Goal: Task Accomplishment & Management: Complete application form

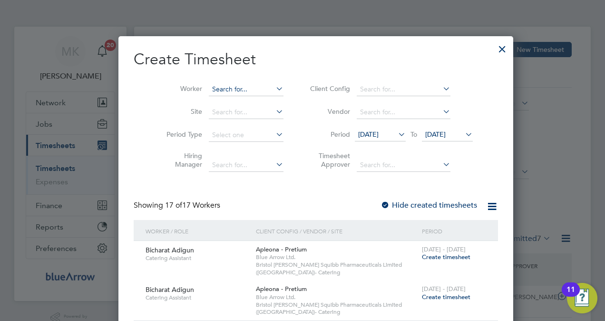
click at [251, 91] on input at bounding box center [246, 89] width 75 height 13
paste input "Georgie Kempster"
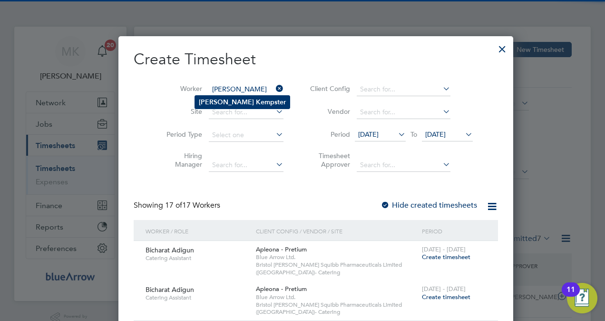
type input "Georgie Kempster"
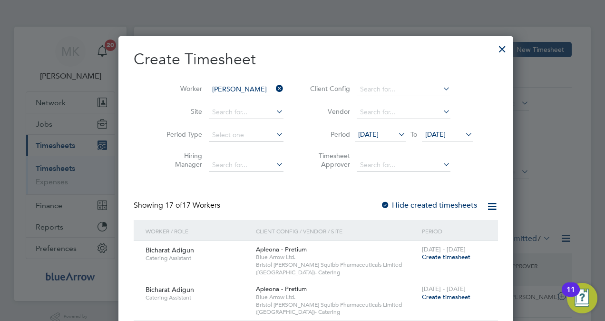
click at [256, 98] on b "Kempster" at bounding box center [271, 102] width 30 height 8
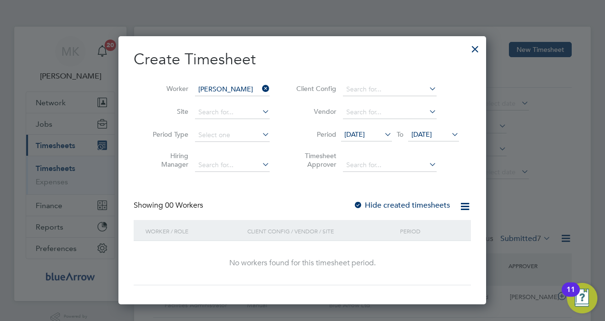
click at [358, 201] on div at bounding box center [358, 206] width 10 height 10
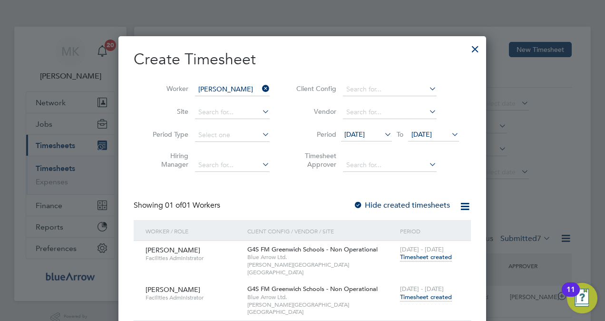
click at [476, 51] on div at bounding box center [474, 46] width 17 height 17
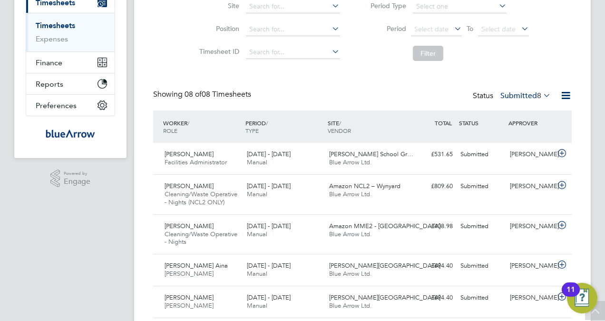
click at [541, 95] on icon at bounding box center [541, 94] width 0 height 13
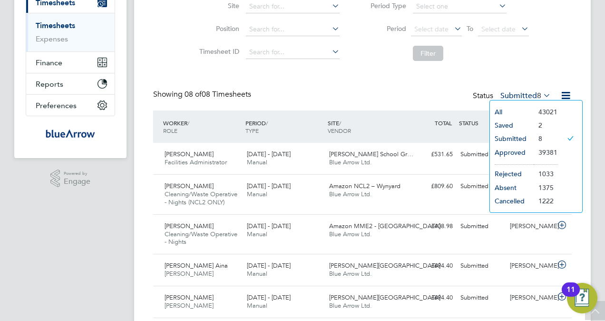
click at [529, 155] on li "Approved" at bounding box center [512, 152] width 44 height 13
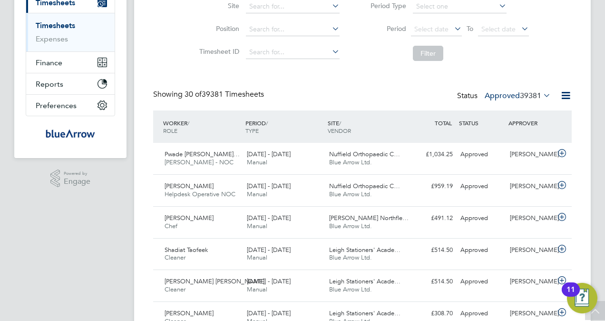
click at [567, 96] on icon at bounding box center [566, 95] width 12 height 12
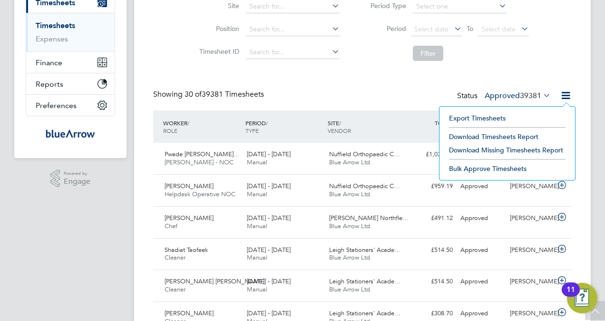
click at [537, 48] on li "Filter" at bounding box center [445, 53] width 189 height 25
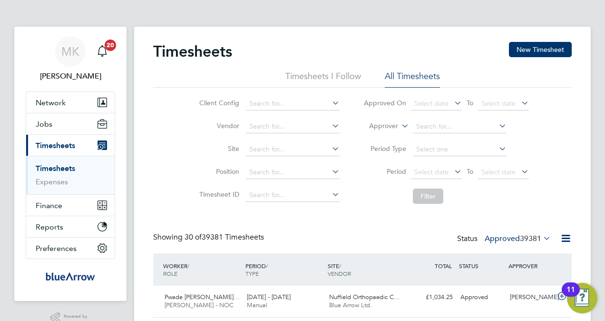
click at [497, 147] on icon at bounding box center [497, 148] width 0 height 13
click at [418, 154] on input at bounding box center [460, 149] width 94 height 13
click at [549, 124] on div "Client Config Vendor Site Position Timesheet ID Approved On Select date To Sele…" at bounding box center [362, 147] width 418 height 121
click at [452, 174] on icon at bounding box center [452, 171] width 0 height 13
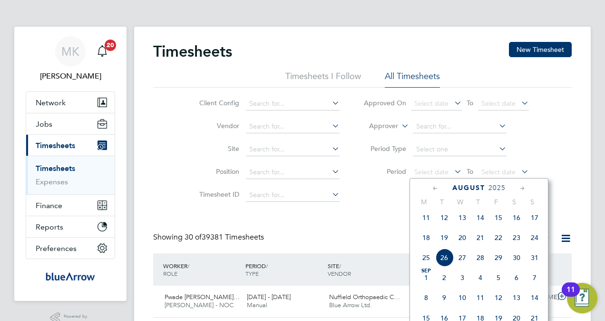
click at [425, 241] on span "18" at bounding box center [426, 237] width 18 height 18
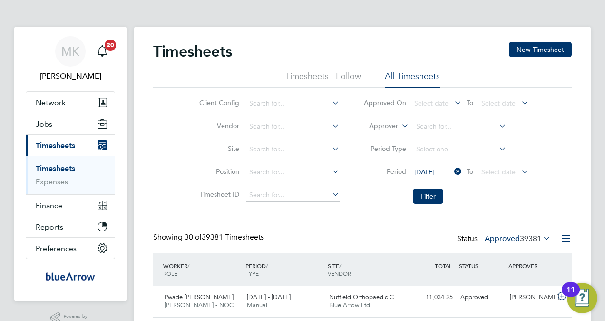
click at [519, 170] on icon at bounding box center [519, 171] width 0 height 13
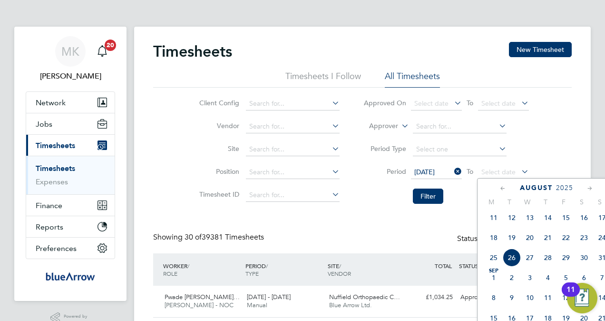
click at [604, 241] on span "24" at bounding box center [602, 237] width 18 height 18
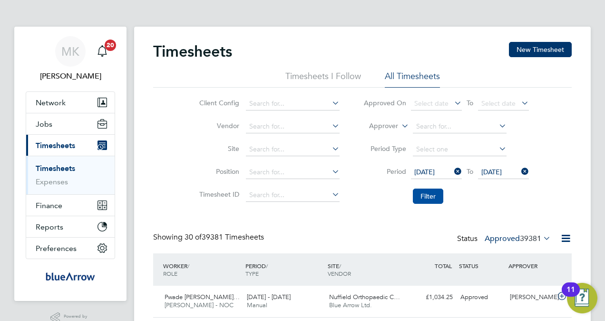
click at [437, 193] on button "Filter" at bounding box center [428, 195] width 30 height 15
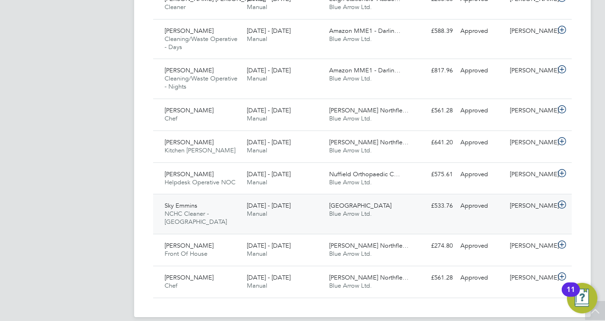
click at [377, 209] on div "Dereham Hospital Blue Arrow Ltd." at bounding box center [366, 210] width 82 height 24
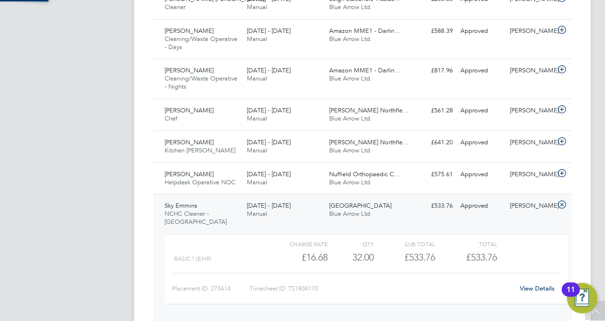
scroll to position [16, 93]
click at [526, 284] on link "View Details" at bounding box center [537, 288] width 35 height 8
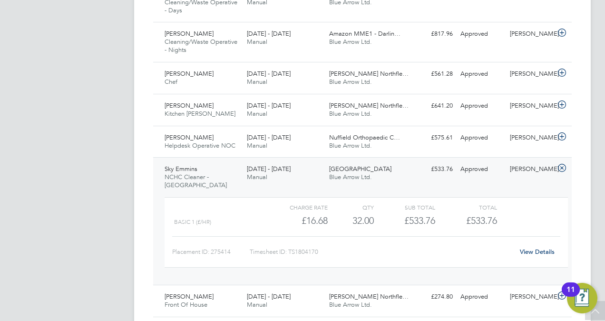
scroll to position [608, 0]
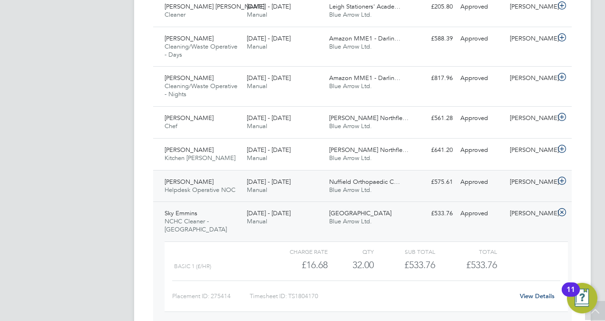
click at [313, 177] on div "18 - 24 Aug 2025 Manual" at bounding box center [284, 186] width 82 height 24
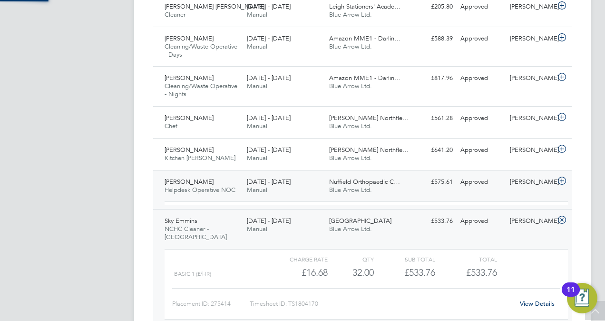
scroll to position [16, 93]
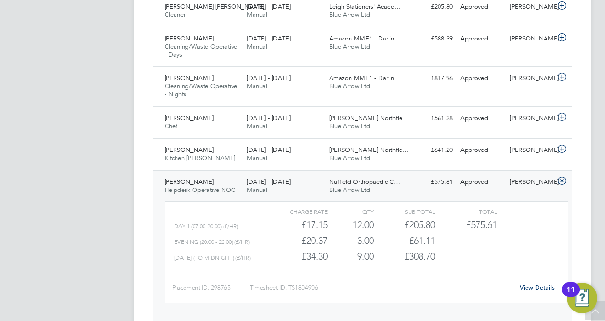
click at [546, 284] on link "View Details" at bounding box center [537, 287] width 35 height 8
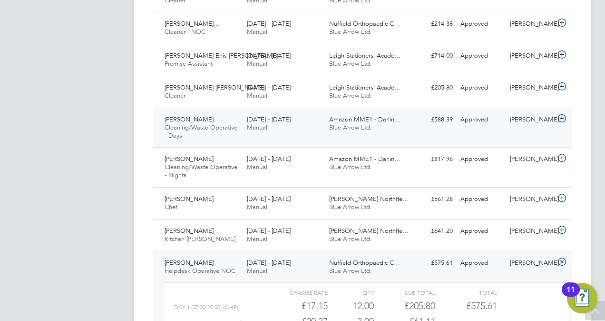
scroll to position [513, 0]
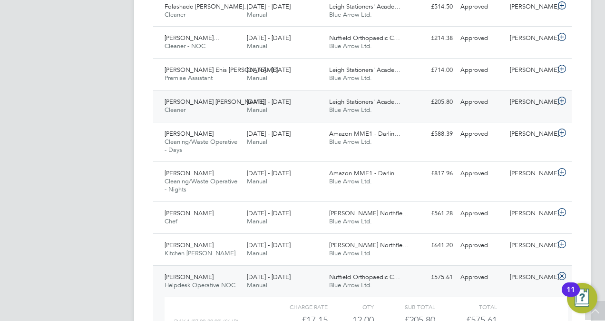
click at [452, 106] on div "£205.80 Approved" at bounding box center [431, 102] width 49 height 16
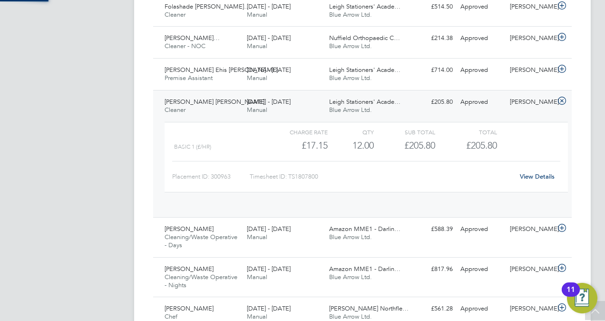
scroll to position [16, 93]
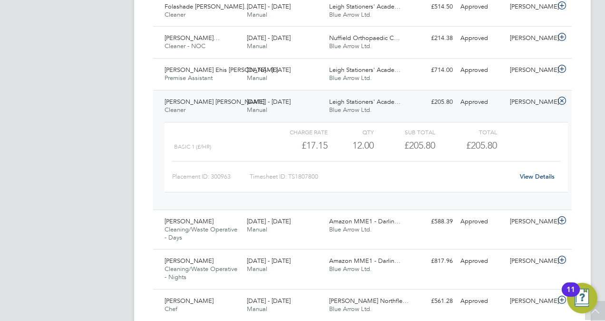
click at [542, 173] on link "View Details" at bounding box center [537, 176] width 35 height 8
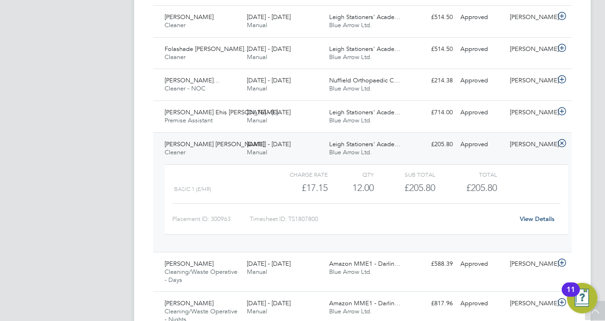
scroll to position [418, 0]
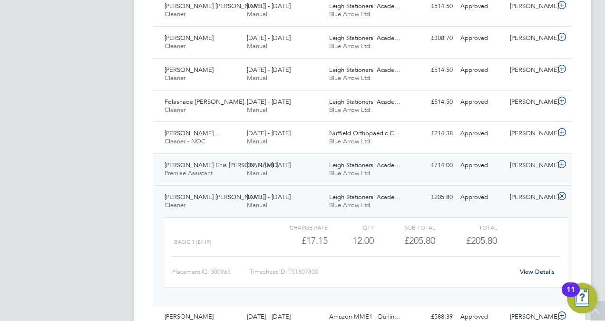
click at [536, 170] on div "Shirley Marshall" at bounding box center [530, 165] width 49 height 16
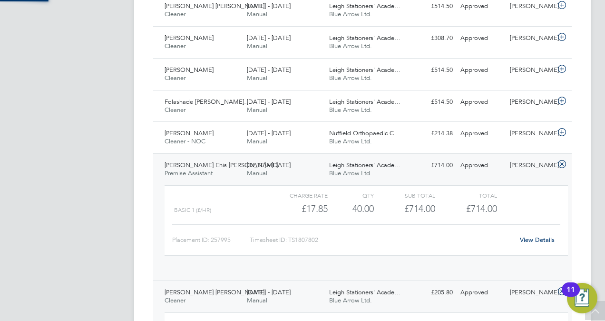
scroll to position [16, 93]
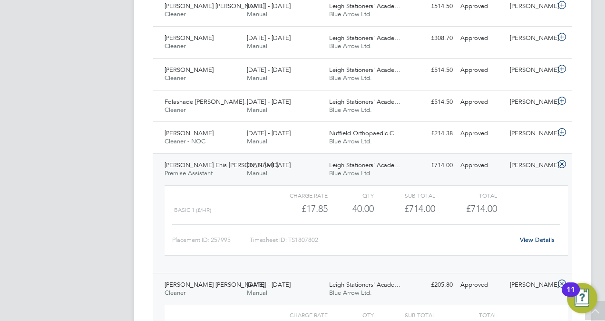
click at [548, 236] on link "View Details" at bounding box center [537, 239] width 35 height 8
click at [230, 144] on div "Elisinia Marques Figuier… Cleaner - NOC 18 - 24 Aug 2025" at bounding box center [202, 138] width 82 height 24
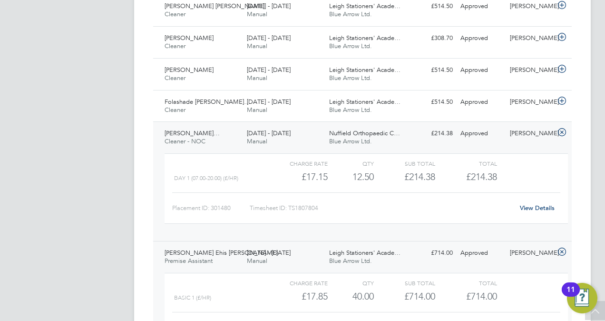
click at [540, 204] on link "View Details" at bounding box center [537, 208] width 35 height 8
click at [212, 108] on div "Folashade Esther Maca… Cleaner 18 - 24 Aug 2025" at bounding box center [202, 106] width 82 height 24
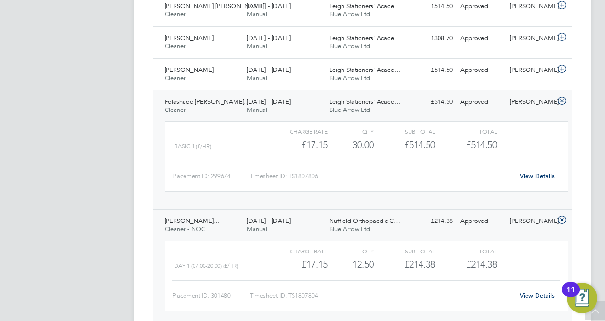
click at [544, 175] on link "View Details" at bounding box center [537, 176] width 35 height 8
click at [219, 105] on div "Folashade Esther Maca… Cleaner 18 - 24 Aug 2025" at bounding box center [202, 106] width 82 height 24
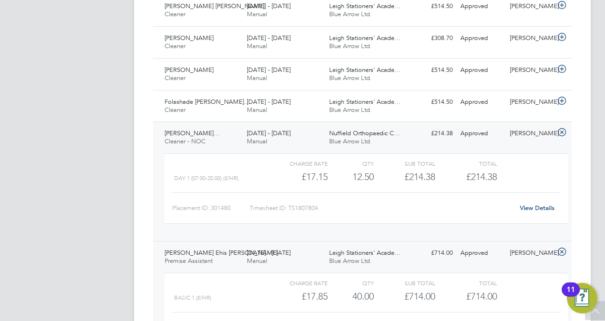
click at [217, 137] on div "Elisinia Marques Figuier… Cleaner - NOC 18 - 24 Aug 2025" at bounding box center [202, 138] width 82 height 24
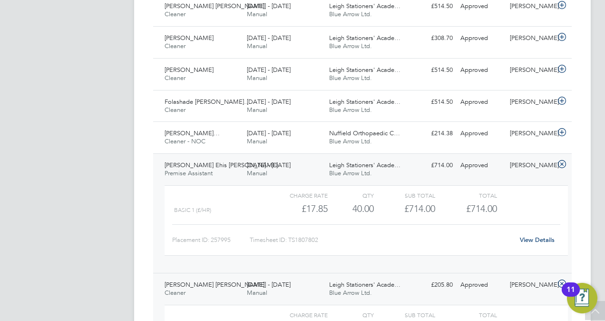
click at [222, 169] on div "Daniel Ehis Okojie Premise Assistant 18 - 24 Aug 2025" at bounding box center [202, 169] width 82 height 24
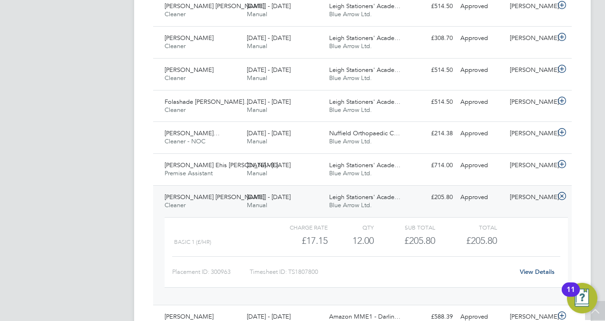
click at [209, 202] on div "Abdoul Aziz Badjie Cleaner 18 - 24 Aug 2025" at bounding box center [202, 201] width 82 height 24
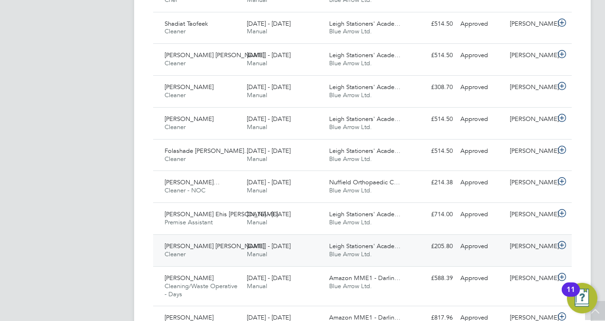
scroll to position [322, 0]
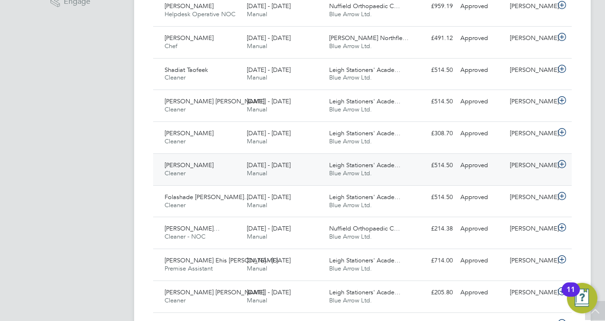
click at [533, 173] on div "Shirley Marshall" at bounding box center [530, 165] width 49 height 16
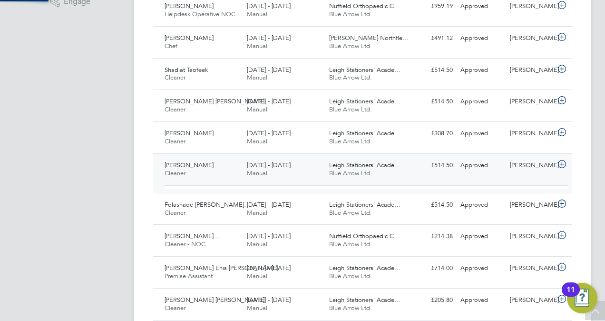
scroll to position [16, 93]
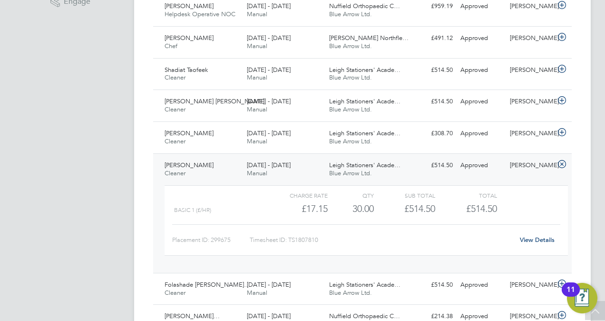
click at [550, 240] on link "View Details" at bounding box center [537, 239] width 35 height 8
click at [216, 174] on div "Moriamo Abiola Ajibaye Cleaner 18 - 24 Aug 2025" at bounding box center [202, 169] width 82 height 24
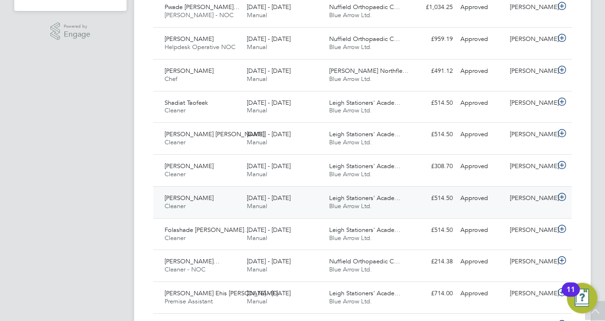
scroll to position [275, 0]
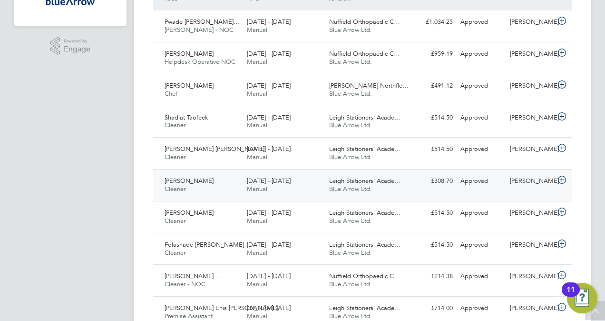
click at [226, 184] on div "Robert Okofor Cleaner 18 - 24 Aug 2025" at bounding box center [202, 185] width 82 height 24
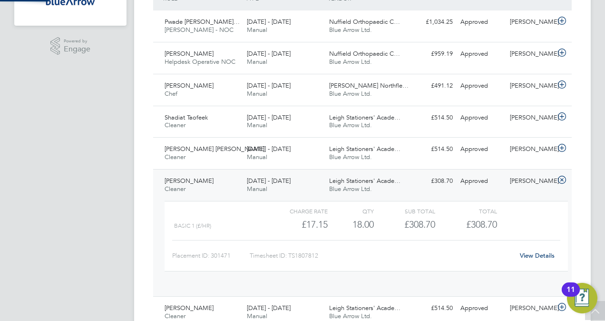
scroll to position [16, 93]
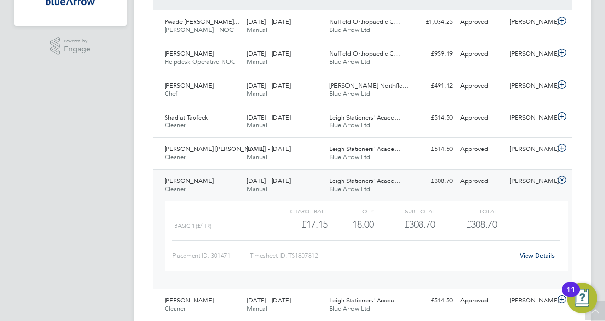
click at [540, 253] on link "View Details" at bounding box center [537, 255] width 35 height 8
click at [216, 184] on div "Robert Okofor Cleaner 18 - 24 Aug 2025" at bounding box center [202, 185] width 82 height 24
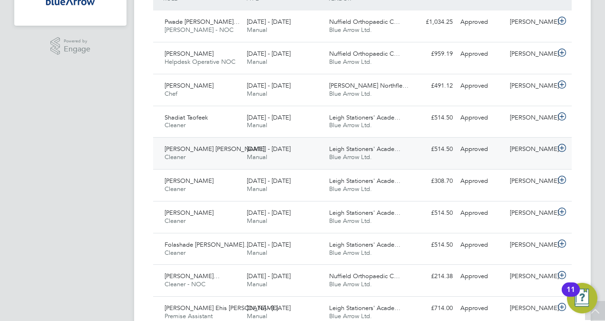
click at [432, 154] on div "£514.50 Approved" at bounding box center [431, 149] width 49 height 16
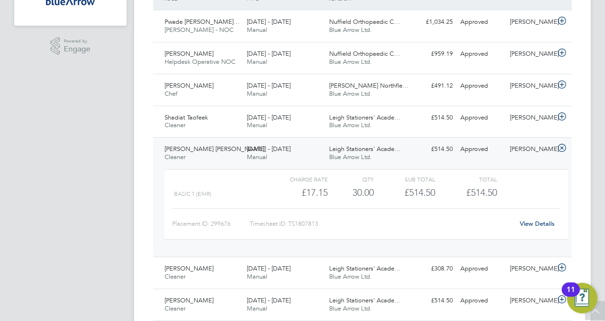
click at [536, 224] on link "View Details" at bounding box center [537, 223] width 35 height 8
click at [214, 153] on div "Serge Le Prince Konan Cleaner 18 - 24 Aug 2025" at bounding box center [202, 153] width 82 height 24
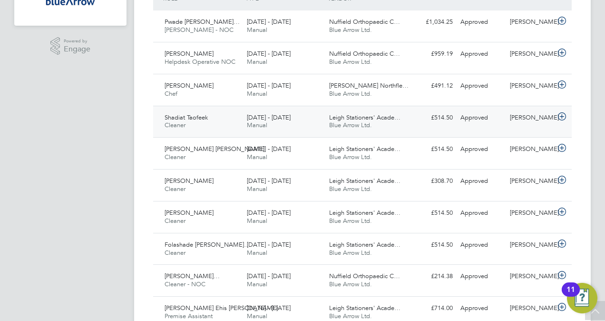
click at [212, 124] on div "Shadiat Taofeek Cleaner 18 - 24 Aug 2025" at bounding box center [202, 122] width 82 height 24
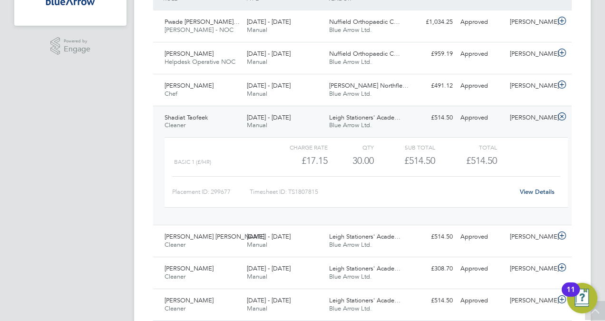
click at [535, 193] on link "View Details" at bounding box center [537, 191] width 35 height 8
click at [204, 125] on div "Shadiat Taofeek Cleaner 18 - 24 Aug 2025" at bounding box center [202, 122] width 82 height 24
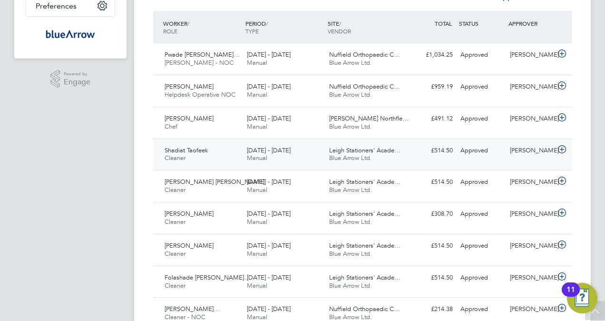
scroll to position [227, 0]
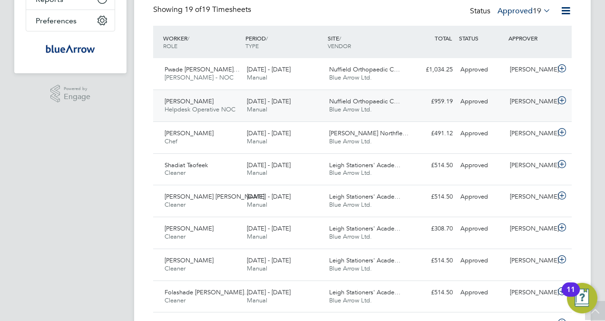
click at [200, 100] on span "Tawaf Elhawati" at bounding box center [189, 101] width 49 height 8
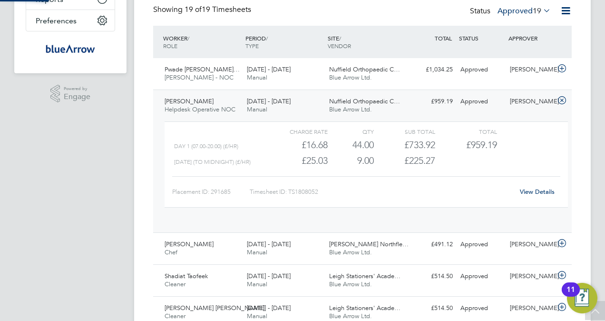
scroll to position [16, 93]
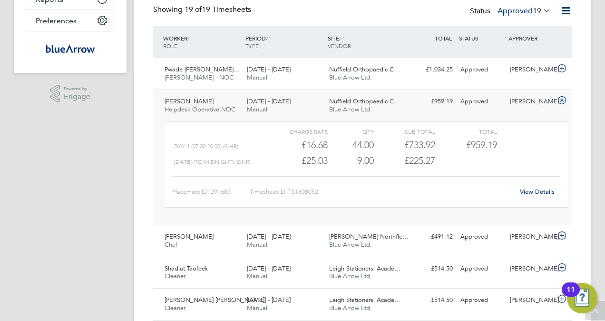
click at [537, 188] on link "View Details" at bounding box center [537, 191] width 35 height 8
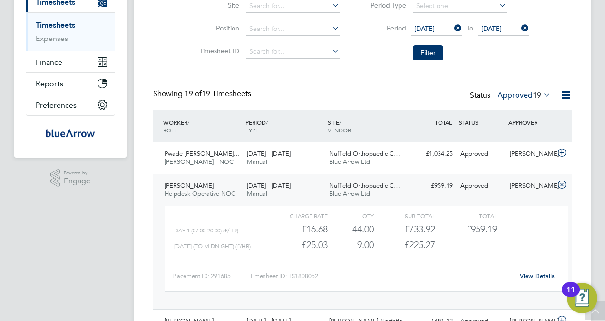
scroll to position [190, 0]
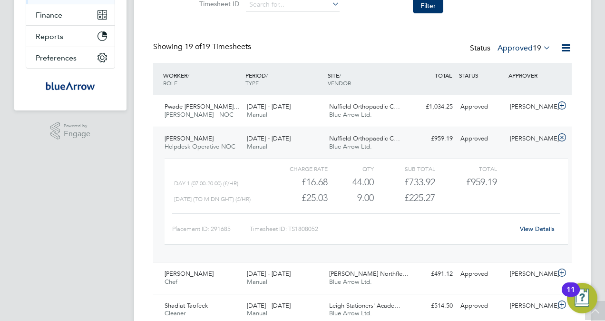
click at [197, 142] on span "Helpdesk Operative NOC" at bounding box center [200, 146] width 71 height 8
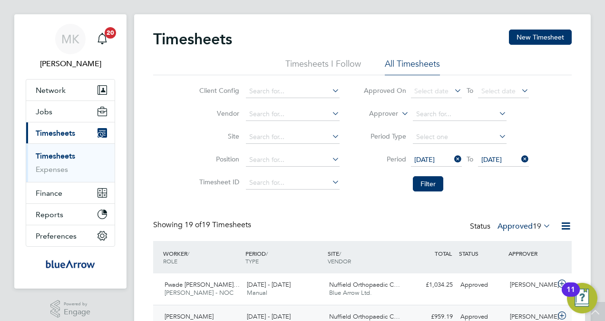
scroll to position [0, 0]
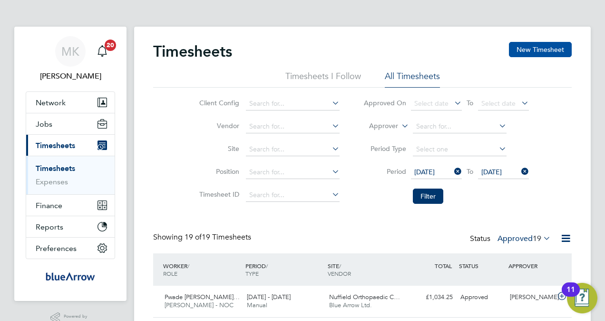
click at [533, 48] on button "New Timesheet" at bounding box center [540, 49] width 63 height 15
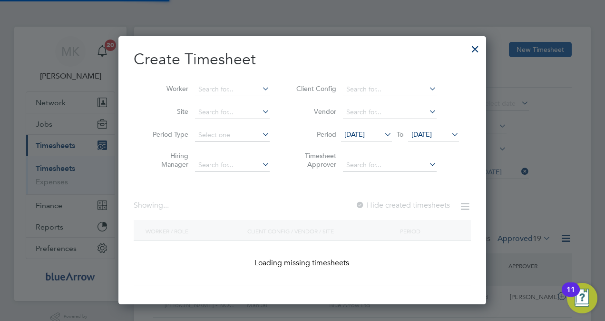
scroll to position [925, 368]
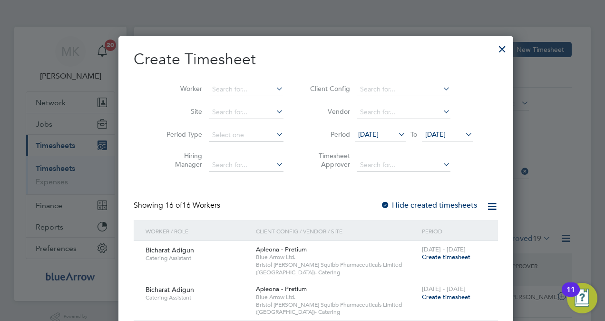
click at [215, 80] on li "Worker" at bounding box center [221, 89] width 148 height 23
click at [215, 91] on input at bounding box center [246, 89] width 75 height 13
paste input "Georgie Kempster"
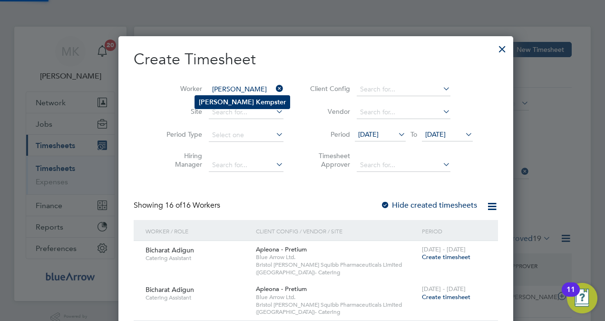
type input "Georgie Kempster"
click at [218, 97] on li "Georgie Kempster" at bounding box center [242, 102] width 95 height 13
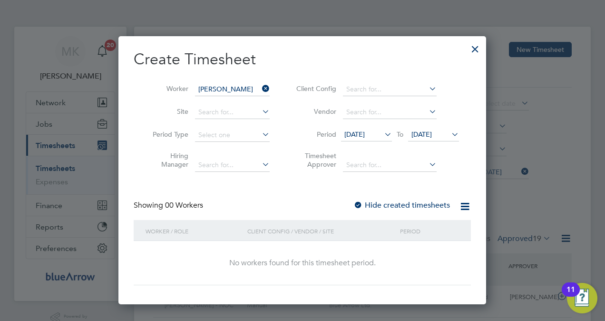
scroll to position [268, 368]
click at [424, 204] on label "Hide created timesheets" at bounding box center [401, 205] width 97 height 10
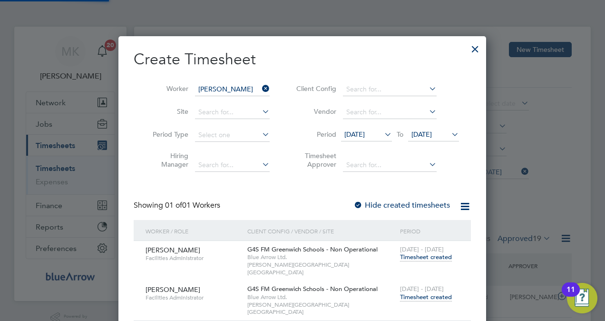
scroll to position [288, 368]
click at [425, 257] on span "Timesheet created" at bounding box center [426, 257] width 52 height 9
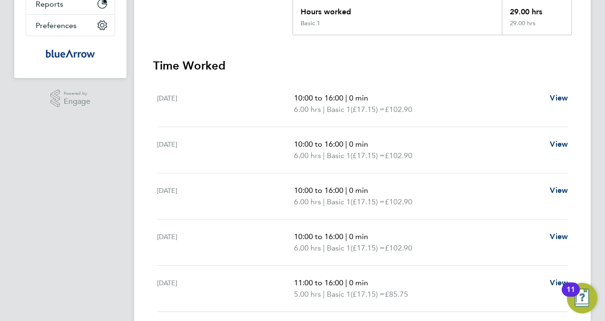
scroll to position [270, 0]
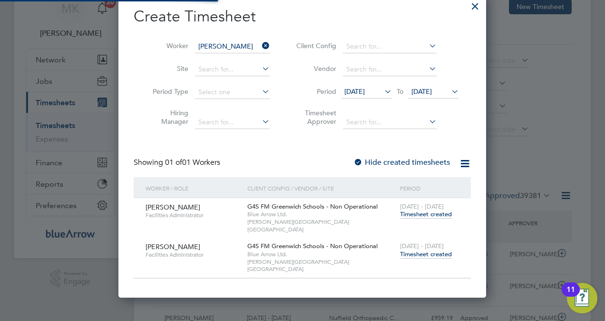
scroll to position [24, 82]
click at [411, 250] on span "Timesheet created" at bounding box center [426, 254] width 52 height 9
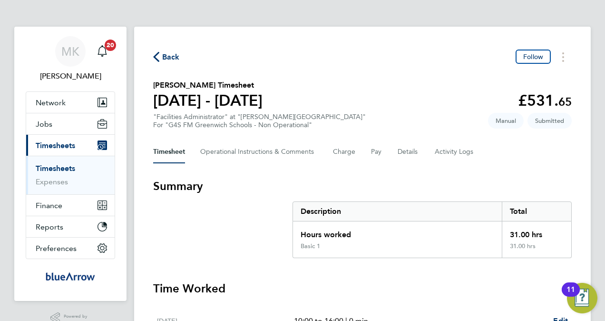
click at [171, 58] on span "Back" at bounding box center [171, 56] width 18 height 11
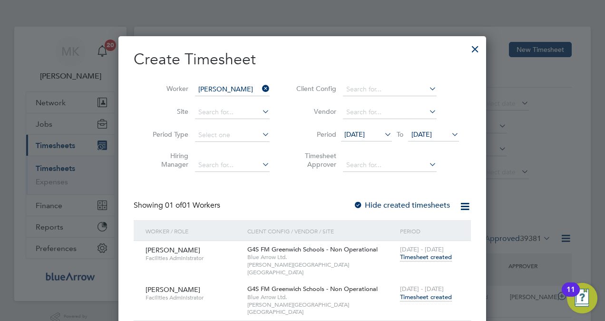
click at [476, 48] on div at bounding box center [474, 46] width 17 height 17
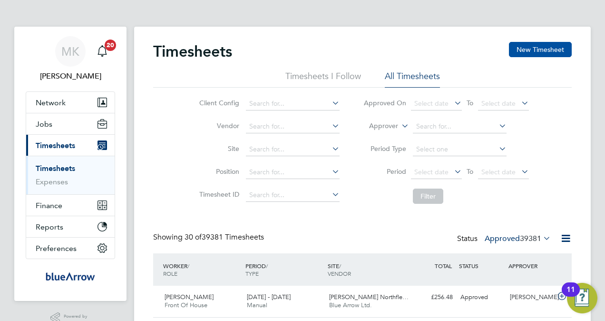
click at [533, 42] on button "New Timesheet" at bounding box center [540, 49] width 63 height 15
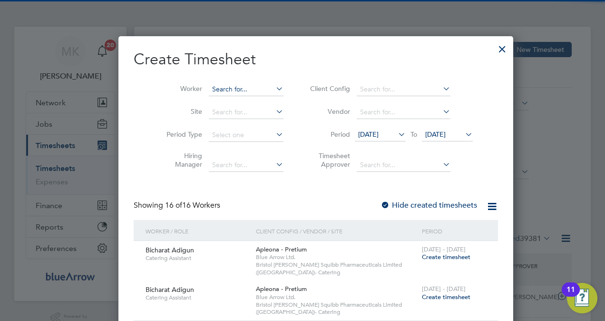
click at [251, 89] on input at bounding box center [246, 89] width 75 height 13
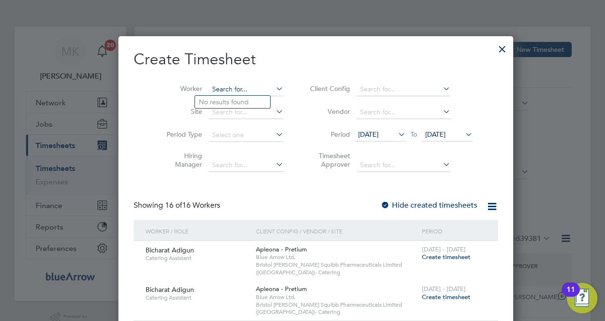
paste input "Pwade Ney Gilbert Naaucuwe Purue"
click at [275, 98] on li "Pwade Ney Gilbert Naaucuwe Purue" at bounding box center [246, 102] width 103 height 13
type input "Pwade Ney Gilbert Naaucuwe Purue"
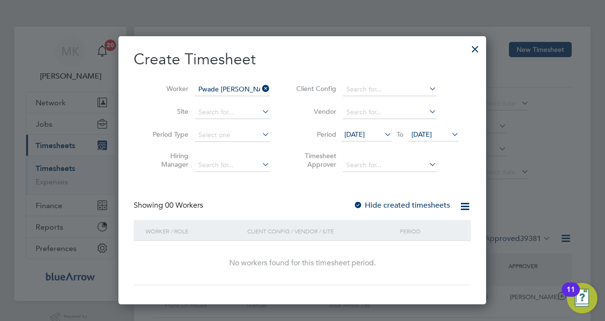
click at [378, 201] on label "Hide created timesheets" at bounding box center [401, 205] width 97 height 10
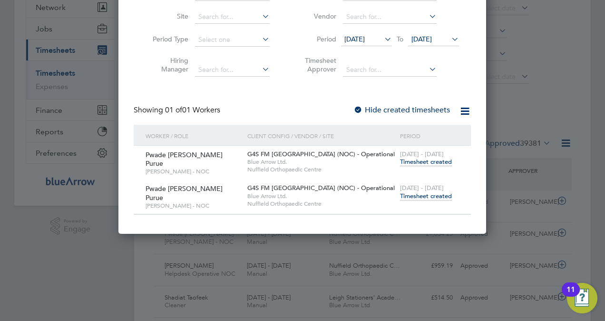
click at [413, 196] on span "Timesheet created" at bounding box center [426, 196] width 52 height 9
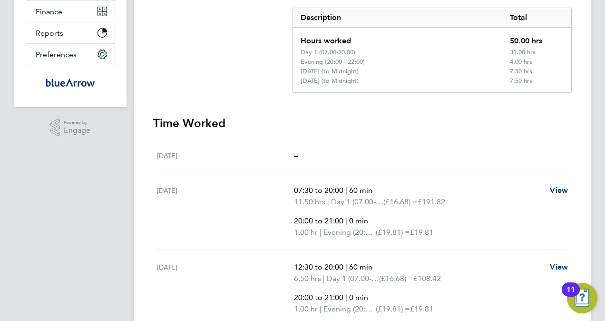
scroll to position [98, 0]
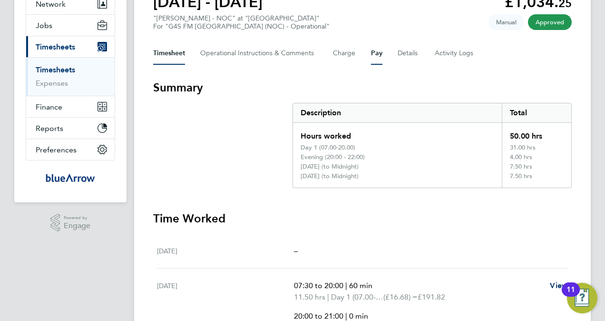
click at [379, 57] on button "Pay" at bounding box center [376, 53] width 11 height 23
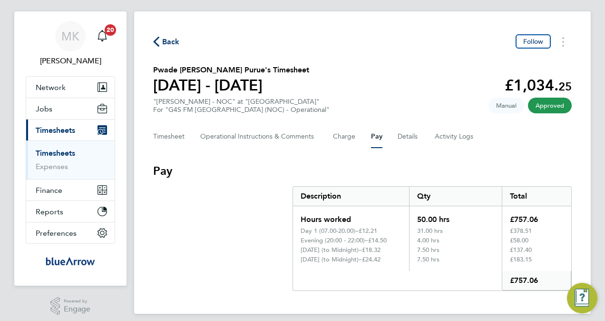
scroll to position [22, 0]
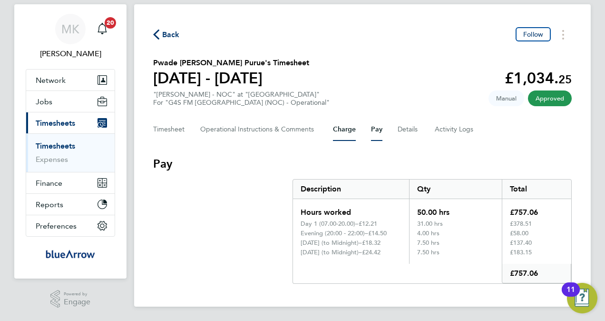
click at [344, 128] on button "Charge" at bounding box center [344, 129] width 23 height 23
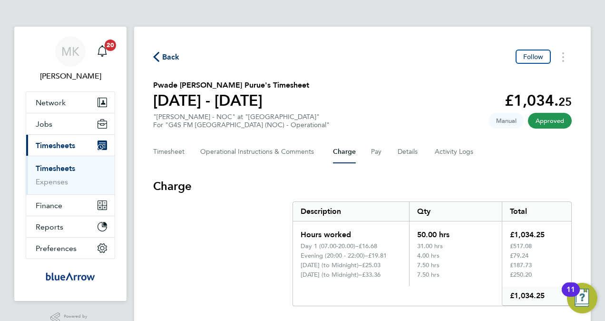
click at [370, 155] on div "Timesheet Operational Instructions & Comments Charge Pay Details Activity Logs" at bounding box center [362, 151] width 418 height 23
click at [374, 154] on button "Pay" at bounding box center [376, 151] width 11 height 23
click at [352, 150] on button "Charge" at bounding box center [344, 151] width 23 height 23
click at [175, 155] on button "Timesheet" at bounding box center [169, 151] width 32 height 23
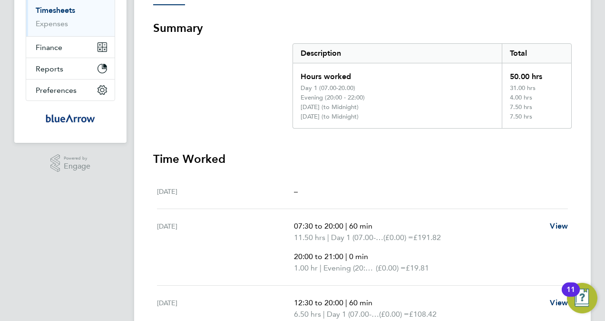
scroll to position [48, 0]
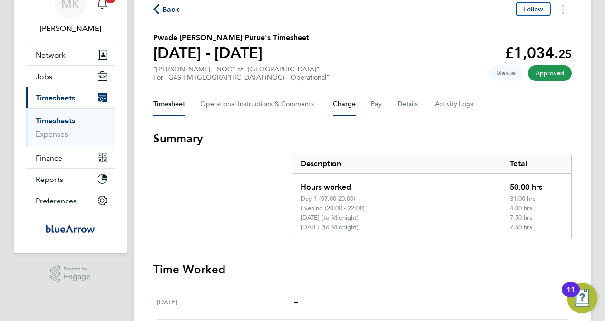
click at [353, 106] on button "Charge" at bounding box center [344, 104] width 23 height 23
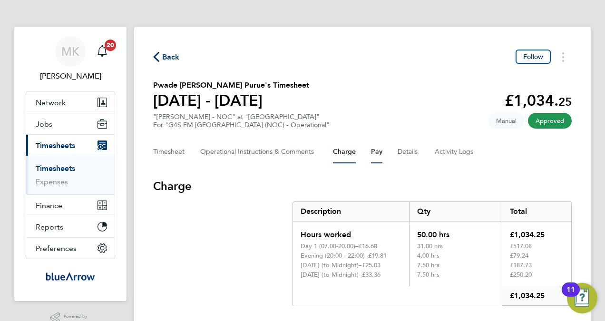
click at [375, 154] on button "Pay" at bounding box center [376, 151] width 11 height 23
click at [346, 155] on button "Charge" at bounding box center [344, 151] width 23 height 23
click at [378, 154] on button "Pay" at bounding box center [376, 151] width 11 height 23
click at [337, 152] on button "Charge" at bounding box center [344, 151] width 23 height 23
click at [377, 160] on button "Pay" at bounding box center [376, 151] width 11 height 23
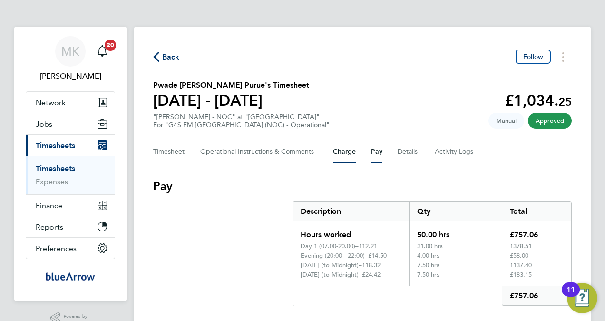
click at [349, 155] on button "Charge" at bounding box center [344, 151] width 23 height 23
click at [369, 150] on div "Timesheet Operational Instructions & Comments Charge Pay Details Activity Logs" at bounding box center [362, 151] width 418 height 23
click at [374, 151] on button "Pay" at bounding box center [376, 151] width 11 height 23
click at [68, 167] on link "Timesheets" at bounding box center [55, 168] width 39 height 9
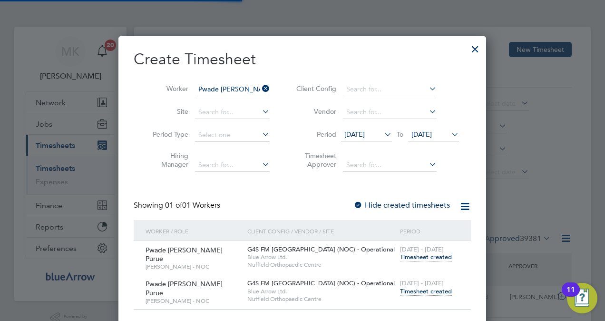
scroll to position [24, 82]
click at [260, 90] on icon at bounding box center [260, 88] width 0 height 13
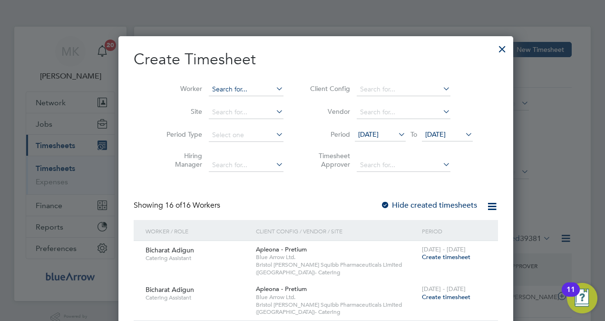
click at [223, 89] on input at bounding box center [246, 89] width 75 height 13
paste input "Ayoola Olamide Aina"
click at [232, 97] on li "Ayoola Olamide Aina" at bounding box center [237, 102] width 85 height 13
type input "Ayoola Olamide Aina"
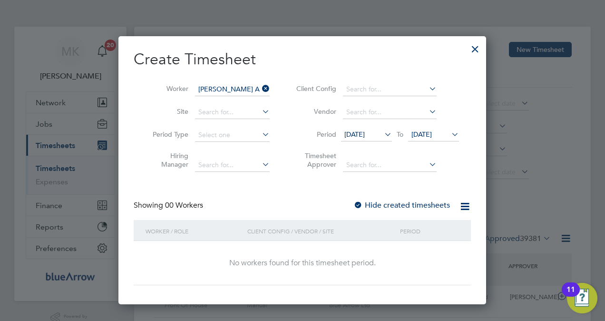
click at [403, 205] on label "Hide created timesheets" at bounding box center [401, 205] width 97 height 10
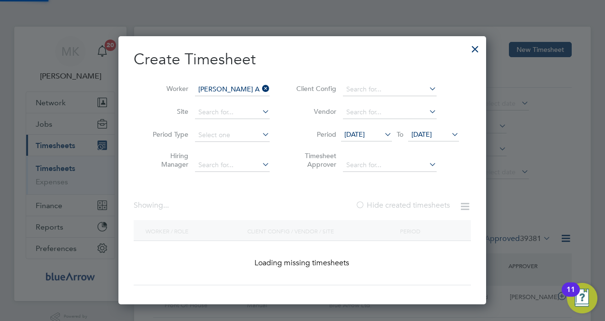
click at [403, 205] on label "Hide created timesheets" at bounding box center [402, 205] width 95 height 10
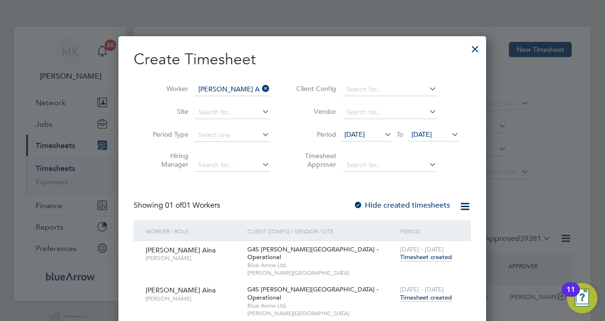
click at [429, 293] on span "Timesheet created" at bounding box center [426, 297] width 52 height 9
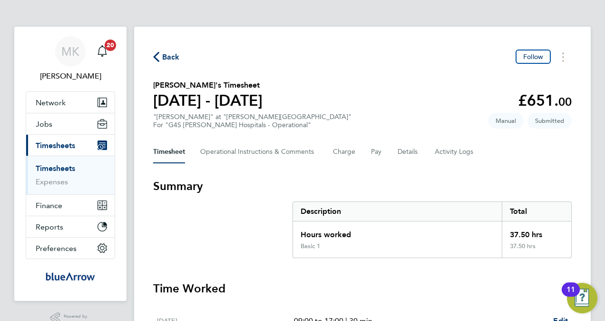
click at [166, 58] on span "Back" at bounding box center [171, 56] width 18 height 11
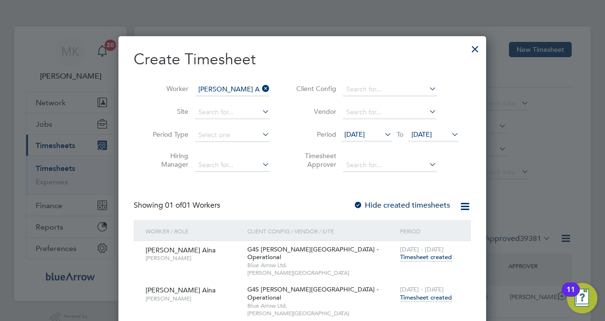
click at [260, 88] on icon at bounding box center [260, 88] width 0 height 13
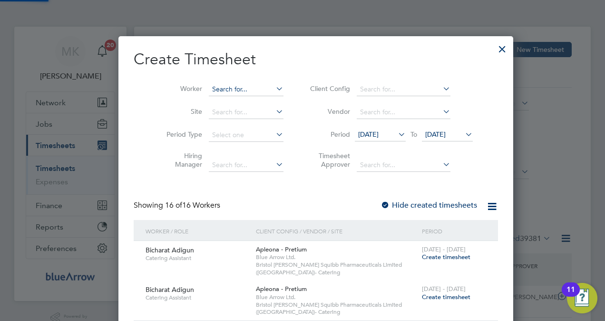
click at [224, 89] on input at bounding box center [246, 89] width 75 height 13
paste input "Omobolaji Oginni-Yusuff"
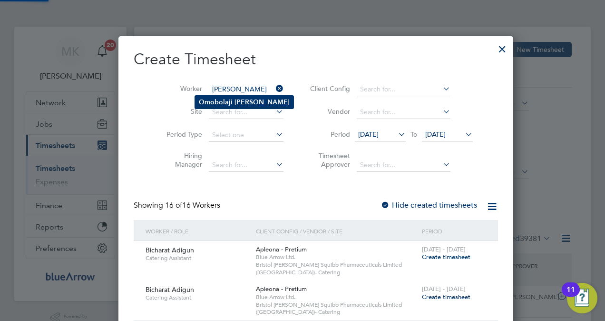
type input "Omobolaji Oginni-Yusuff"
click at [228, 101] on b "Omobolaji" at bounding box center [216, 102] width 34 height 8
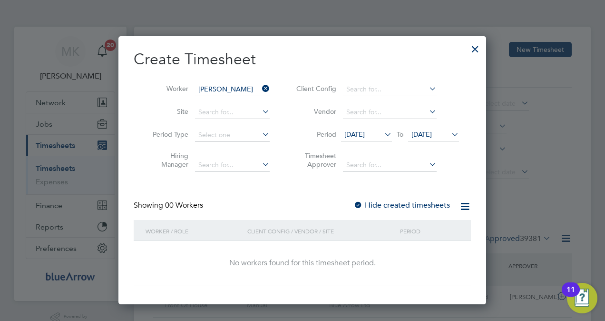
click at [430, 204] on label "Hide created timesheets" at bounding box center [401, 205] width 97 height 10
click at [429, 203] on label "Hide created timesheets" at bounding box center [401, 205] width 97 height 10
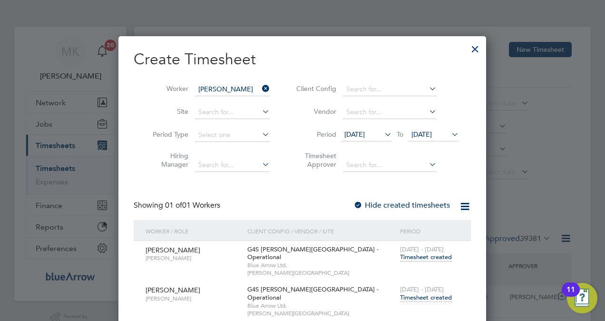
click at [430, 293] on span "Timesheet created" at bounding box center [426, 297] width 52 height 9
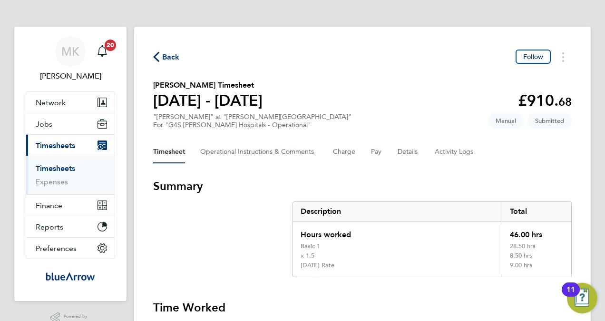
click at [162, 58] on span "Back" at bounding box center [166, 56] width 27 height 9
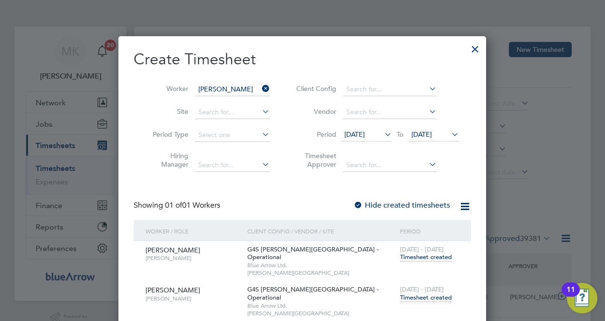
click at [260, 88] on icon at bounding box center [260, 88] width 0 height 13
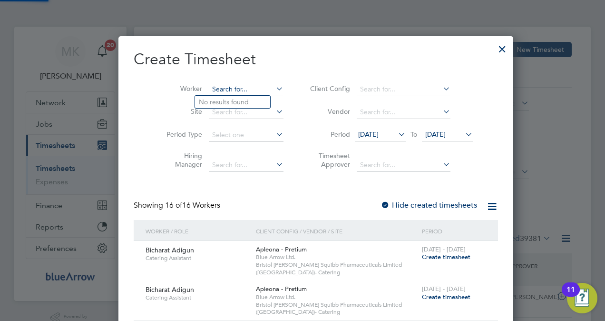
click at [216, 87] on input at bounding box center [246, 89] width 75 height 13
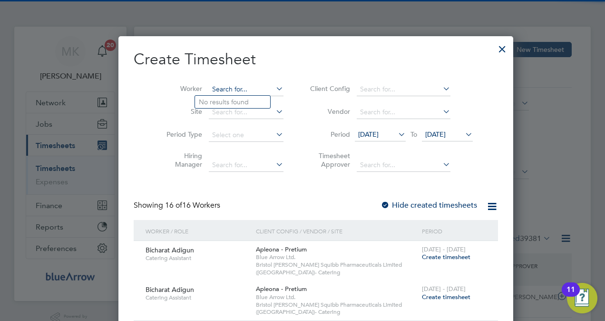
paste input "Olabode Ologunoyan"
type input "Olabode Ologunoyan"
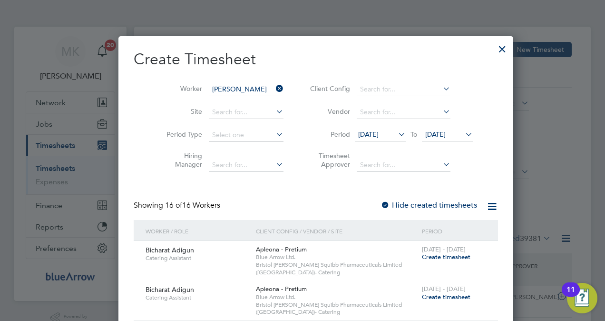
click at [224, 102] on b "Olabode" at bounding box center [213, 102] width 28 height 8
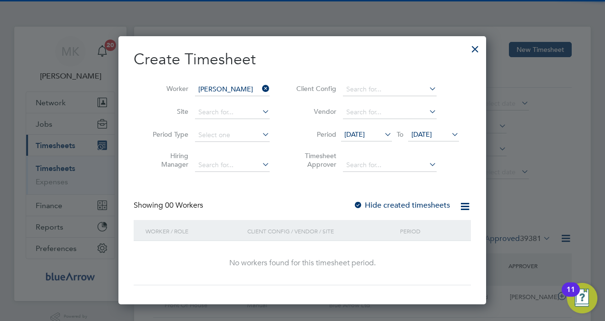
click at [411, 208] on label "Hide created timesheets" at bounding box center [401, 205] width 97 height 10
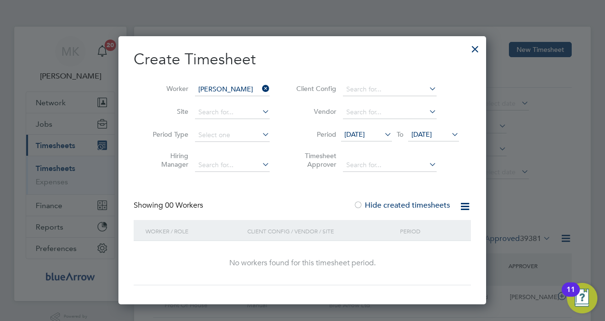
click at [411, 204] on label "Hide created timesheets" at bounding box center [401, 205] width 97 height 10
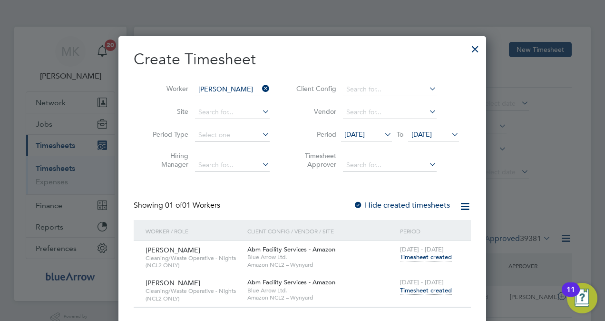
click at [437, 289] on span "Timesheet created" at bounding box center [426, 290] width 52 height 9
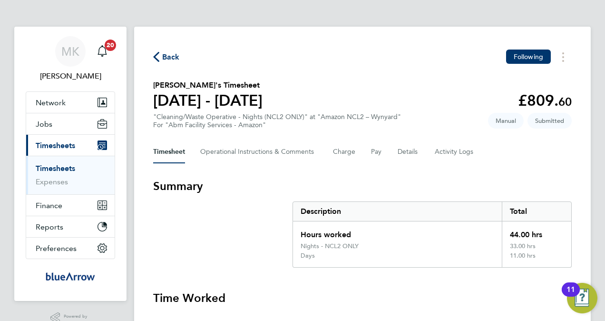
click at [162, 56] on span "Back" at bounding box center [171, 56] width 18 height 11
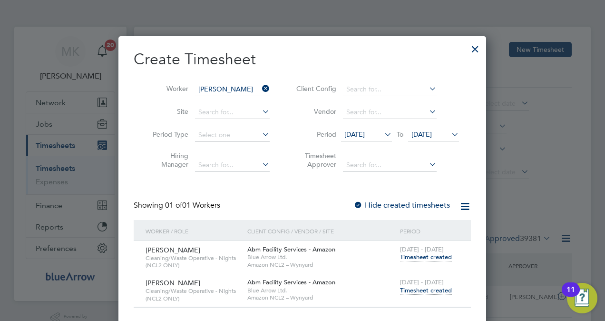
click at [260, 87] on icon at bounding box center [260, 88] width 0 height 13
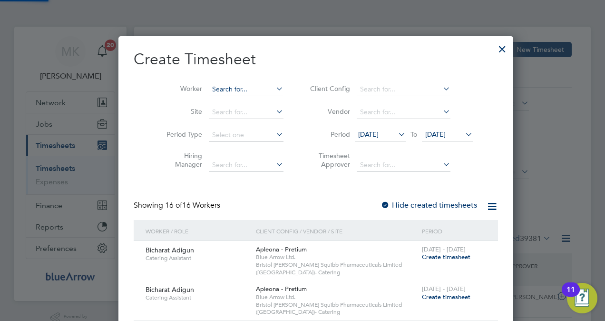
click at [221, 87] on input at bounding box center [246, 89] width 75 height 13
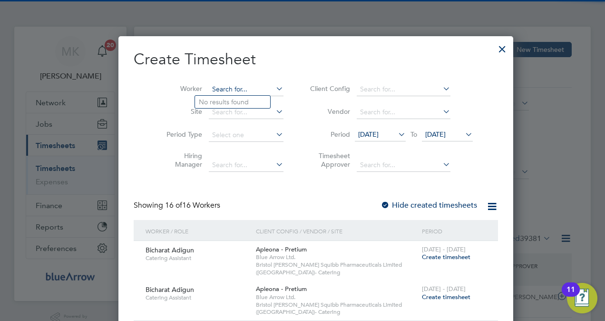
paste input "Kyle Johnson"
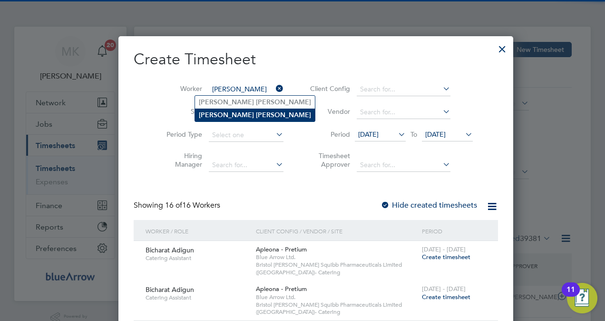
type input "Kyle Johnson"
click at [256, 112] on b "Johnson" at bounding box center [283, 115] width 55 height 8
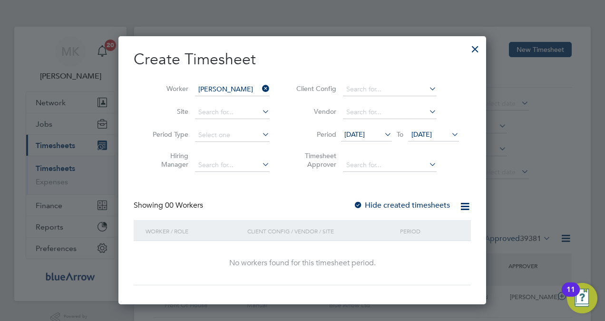
click at [417, 205] on label "Hide created timesheets" at bounding box center [401, 205] width 97 height 10
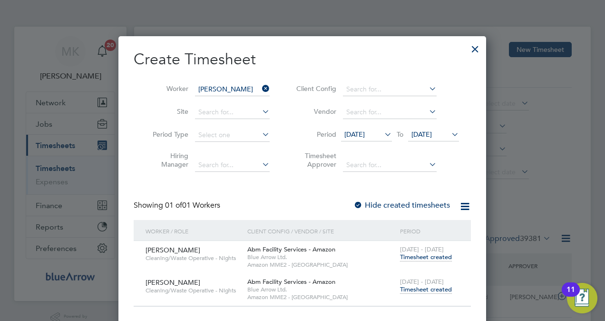
click at [427, 291] on span "Timesheet created" at bounding box center [426, 289] width 52 height 9
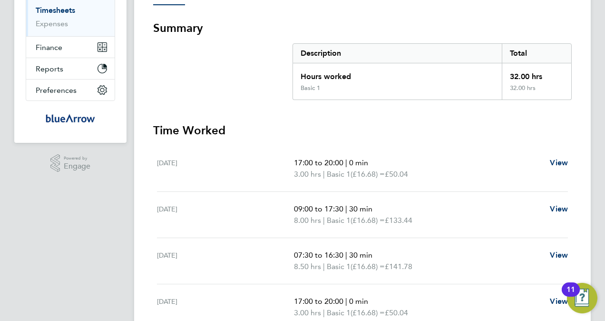
scroll to position [138, 0]
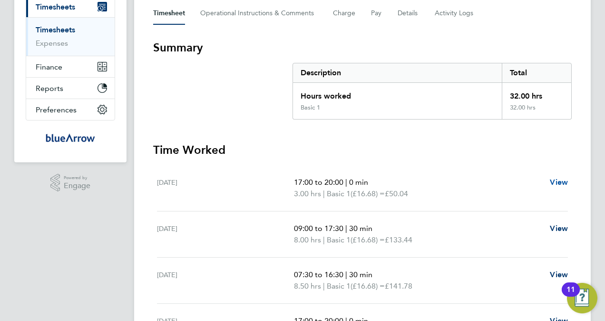
click at [564, 182] on span "View" at bounding box center [559, 181] width 18 height 9
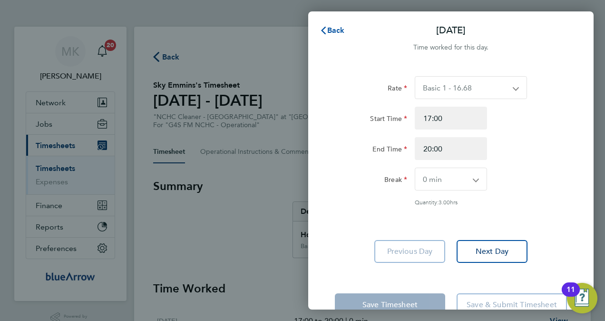
click at [337, 27] on span "Back" at bounding box center [336, 30] width 18 height 9
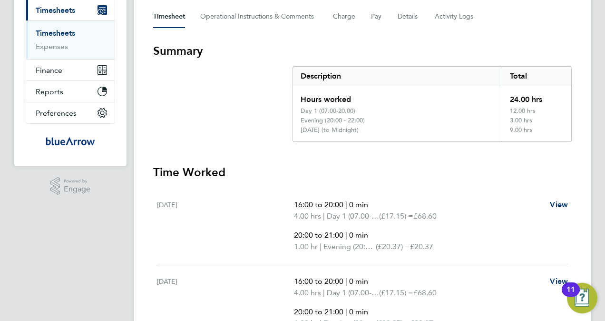
scroll to position [190, 0]
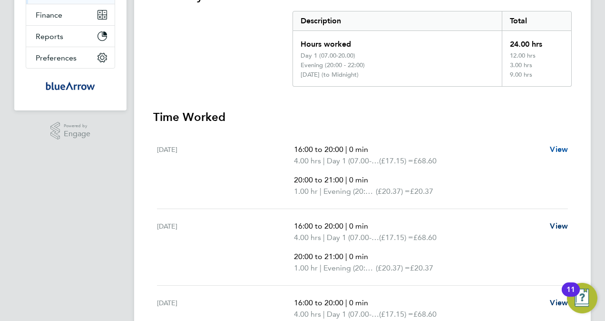
click at [564, 149] on span "View" at bounding box center [559, 149] width 18 height 9
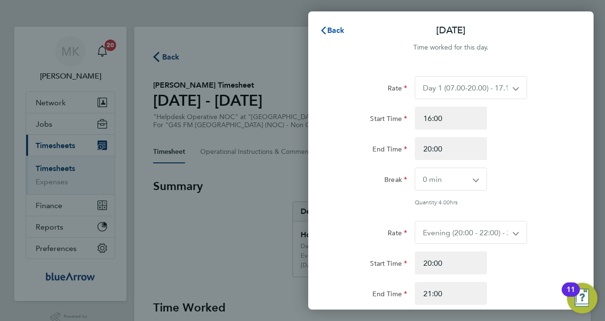
click at [329, 28] on span "Back" at bounding box center [336, 30] width 18 height 9
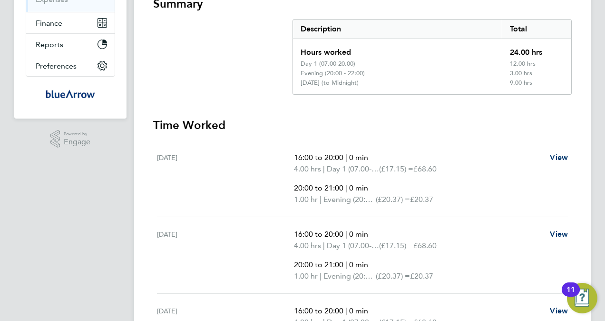
scroll to position [178, 0]
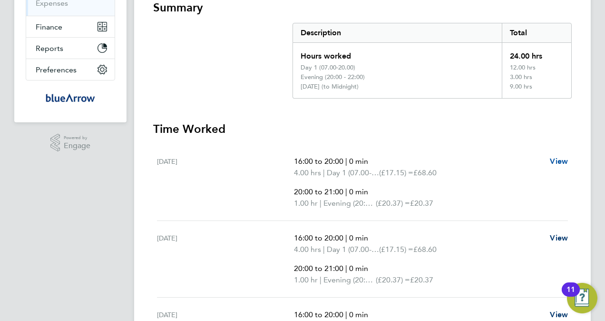
click at [556, 164] on span "View" at bounding box center [559, 160] width 18 height 9
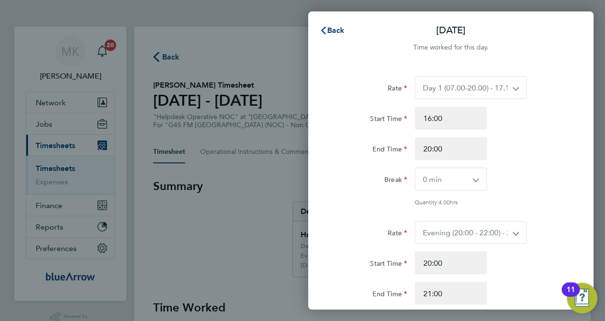
scroll to position [95, 0]
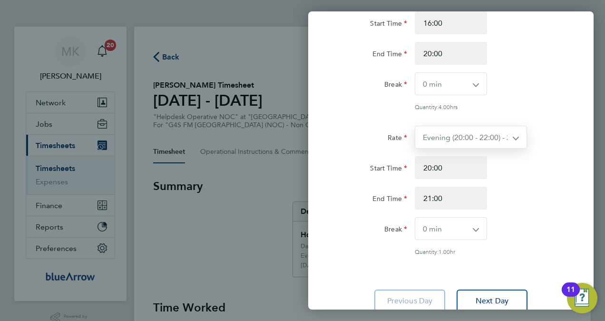
click at [510, 140] on select "Evening (20:00 - 22:00) - 20.37 Sunday (to Midnight) - 34.30 Nights (22:00 0 07…" at bounding box center [465, 137] width 100 height 22
click at [561, 77] on div "Break 0 min 15 min 30 min 45 min 60 min 75 min 90 min" at bounding box center [451, 83] width 240 height 23
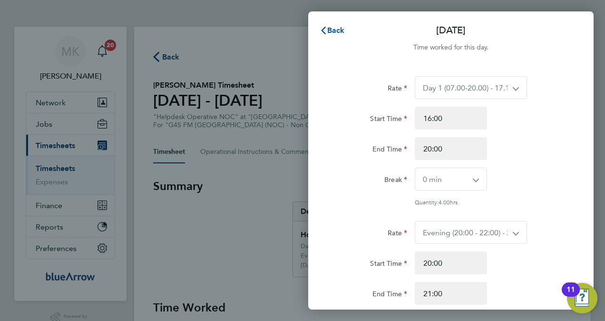
click at [333, 29] on span "Back" at bounding box center [336, 30] width 18 height 9
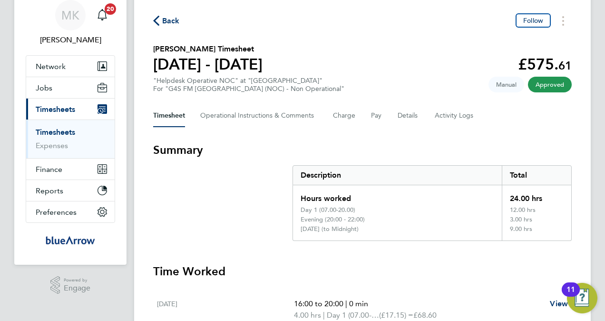
scroll to position [95, 0]
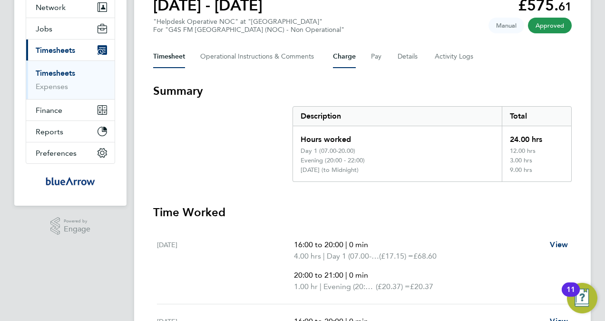
click at [348, 55] on button "Charge" at bounding box center [344, 56] width 23 height 23
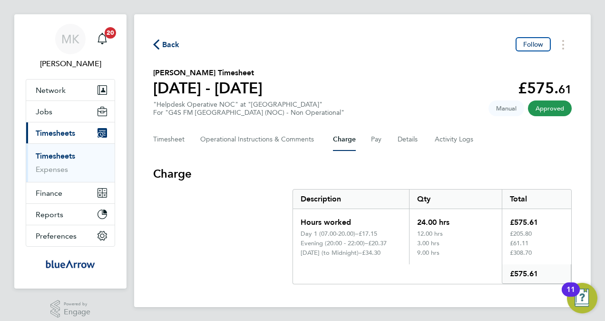
scroll to position [19, 0]
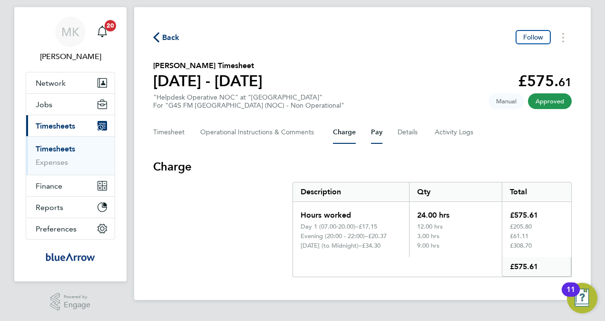
click at [374, 135] on button "Pay" at bounding box center [376, 132] width 11 height 23
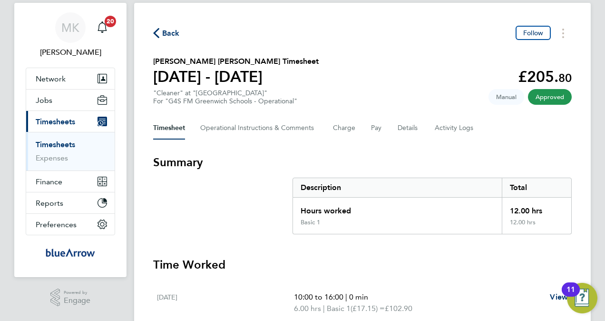
scroll to position [119, 0]
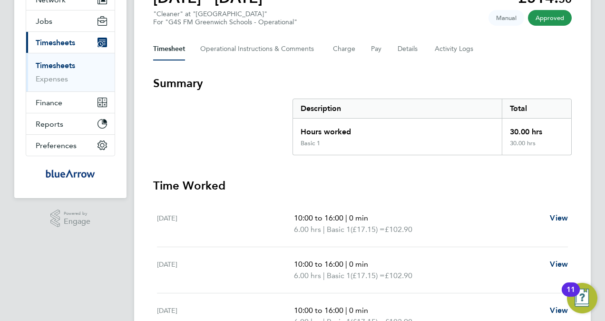
scroll to position [48, 0]
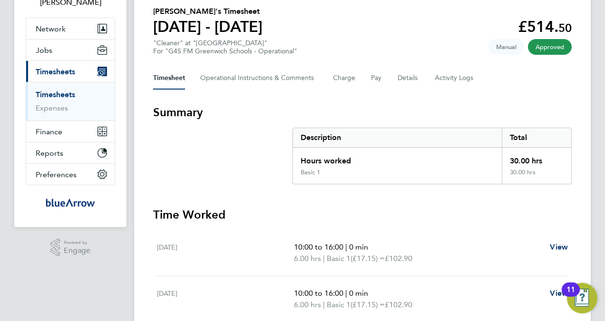
scroll to position [48, 0]
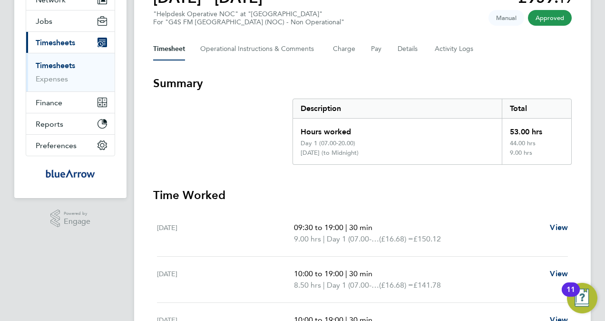
scroll to position [53, 0]
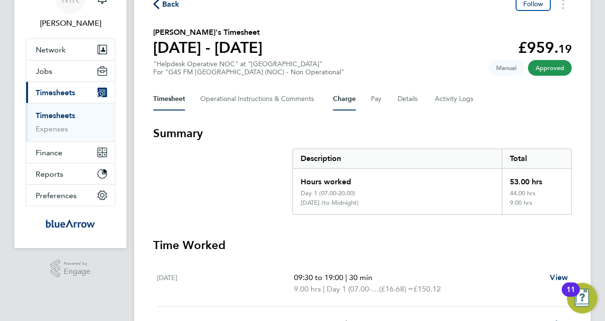
click at [347, 100] on button "Charge" at bounding box center [344, 98] width 23 height 23
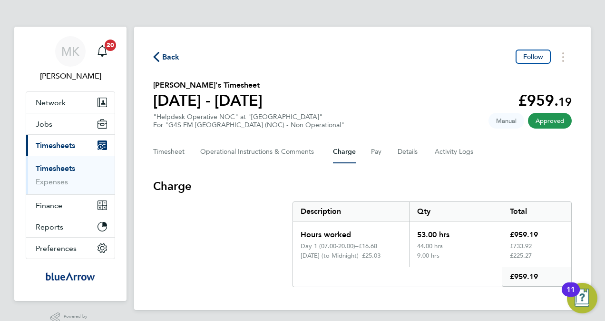
click at [366, 150] on div "Timesheet Operational Instructions & Comments Charge Pay Details Activity Logs" at bounding box center [362, 151] width 418 height 23
click at [377, 149] on button "Pay" at bounding box center [376, 151] width 11 height 23
click at [350, 149] on button "Charge" at bounding box center [344, 151] width 23 height 23
